Goal: Task Accomplishment & Management: Use online tool/utility

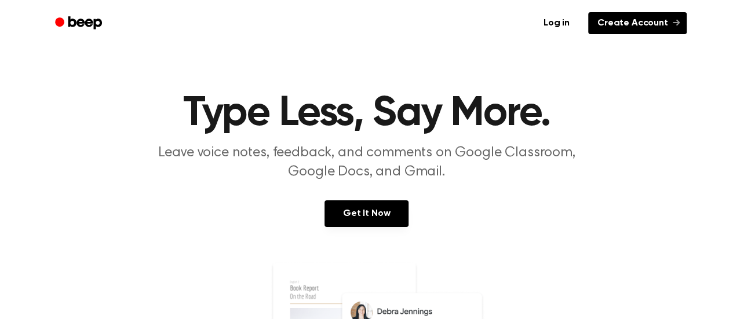
click at [615, 28] on link "Create Account" at bounding box center [637, 23] width 98 height 22
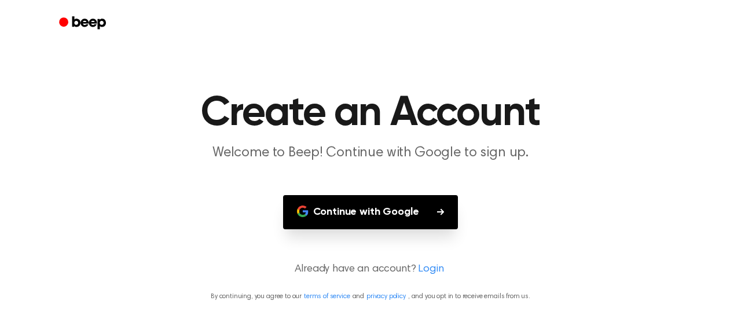
click at [391, 214] on button "Continue with Google" at bounding box center [370, 212] width 175 height 34
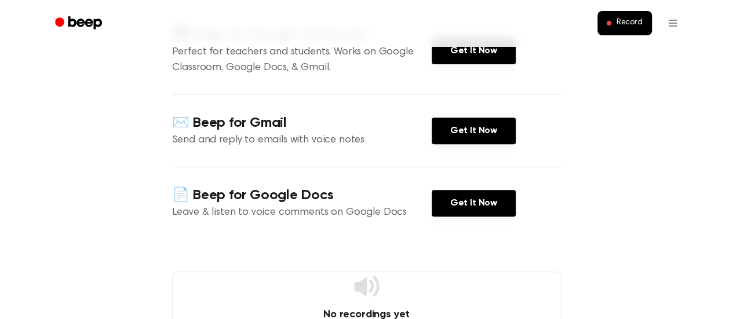
scroll to position [232, 0]
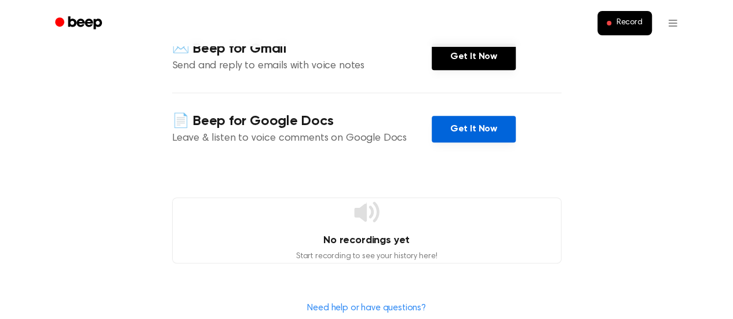
click at [477, 129] on link "Get It Now" at bounding box center [473, 129] width 84 height 27
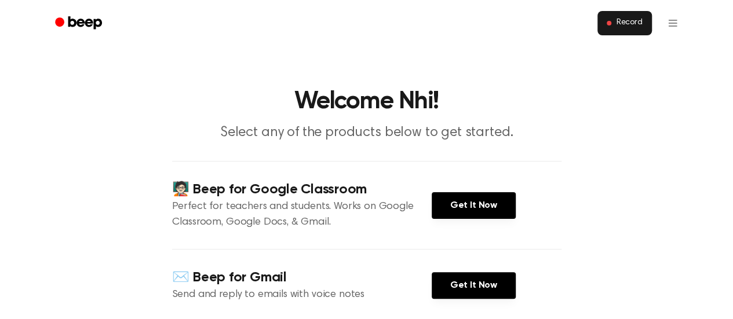
scroll to position [0, 0]
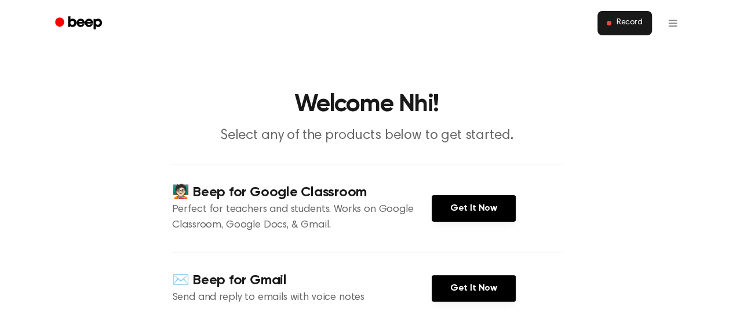
click at [625, 21] on span "Record" at bounding box center [629, 23] width 26 height 10
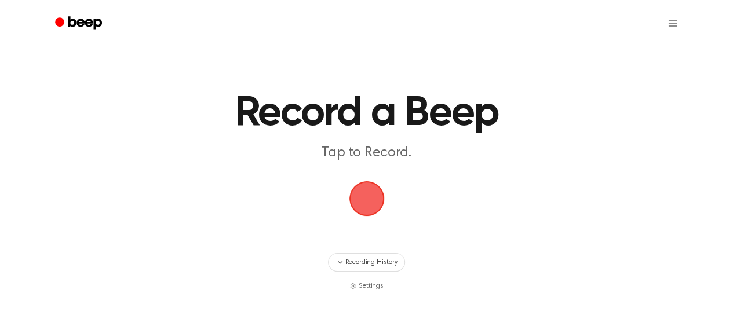
click at [371, 188] on span "button" at bounding box center [366, 198] width 32 height 32
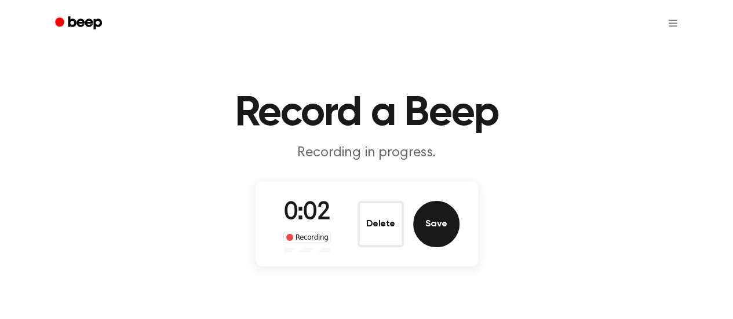
click at [426, 226] on button "Save" at bounding box center [436, 224] width 46 height 46
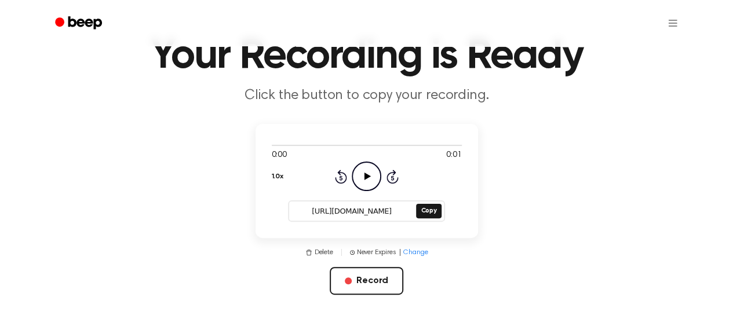
scroll to position [58, 0]
